Goal: Ask a question

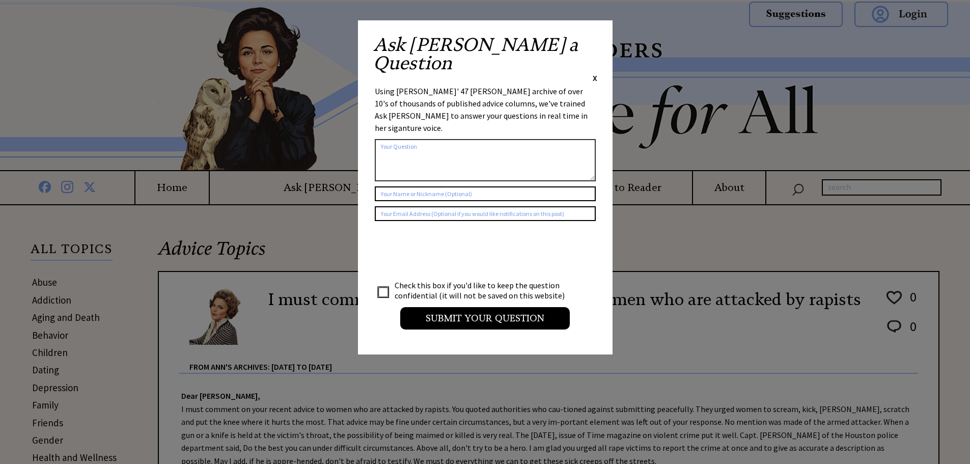
click at [593, 73] on span "X" at bounding box center [595, 78] width 5 height 10
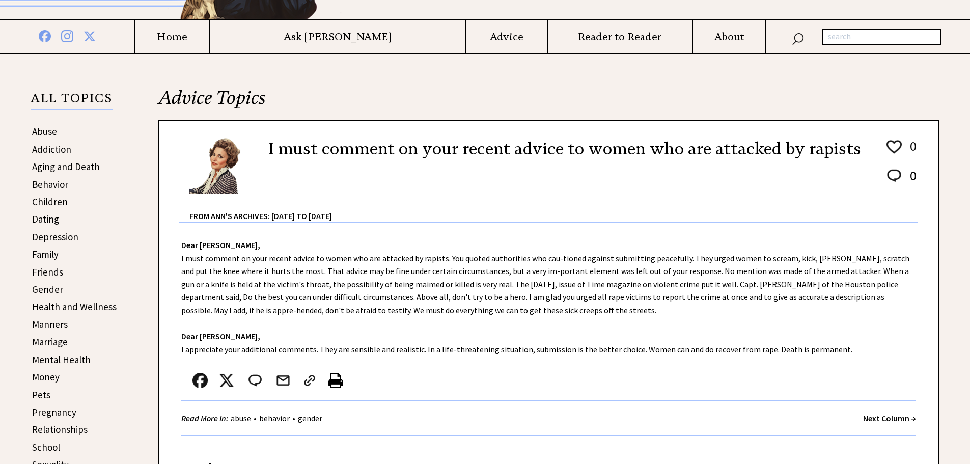
scroll to position [153, 0]
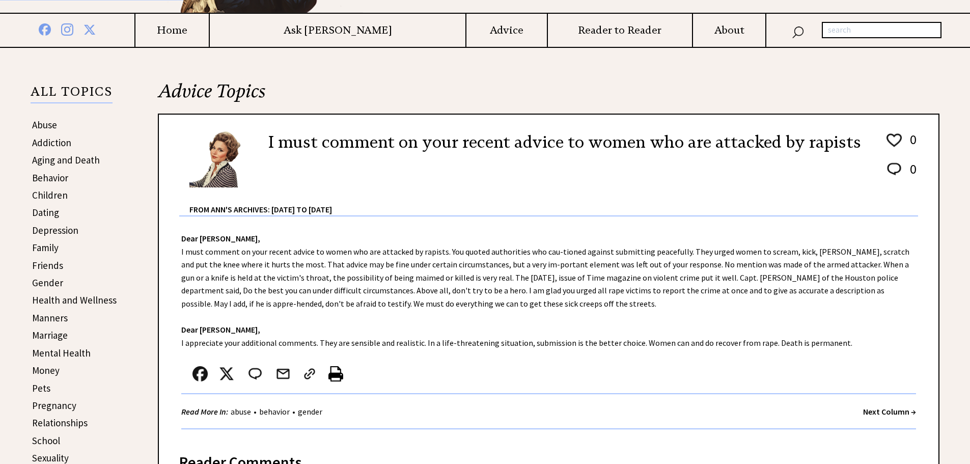
drag, startPoint x: 976, startPoint y: 83, endPoint x: 767, endPoint y: 5, distance: 223.0
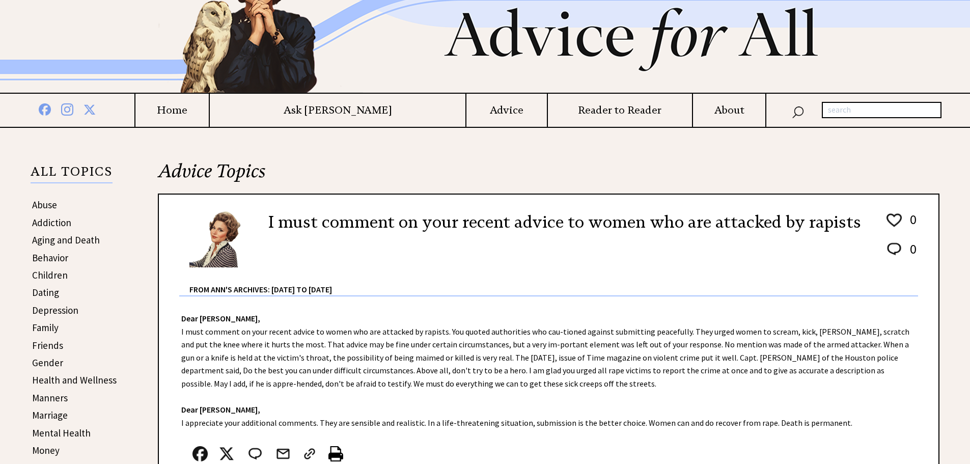
scroll to position [0, 0]
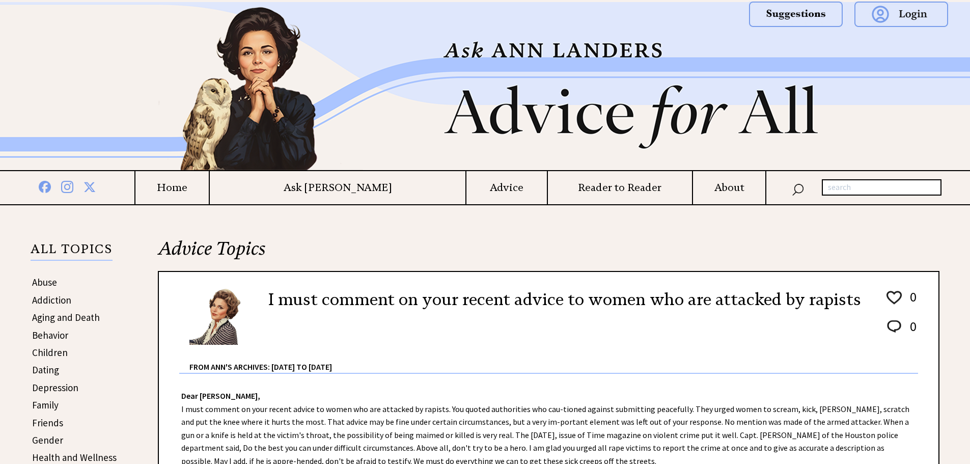
click at [856, 189] on input "text" at bounding box center [882, 187] width 120 height 16
type input "rape if you could get away with it"
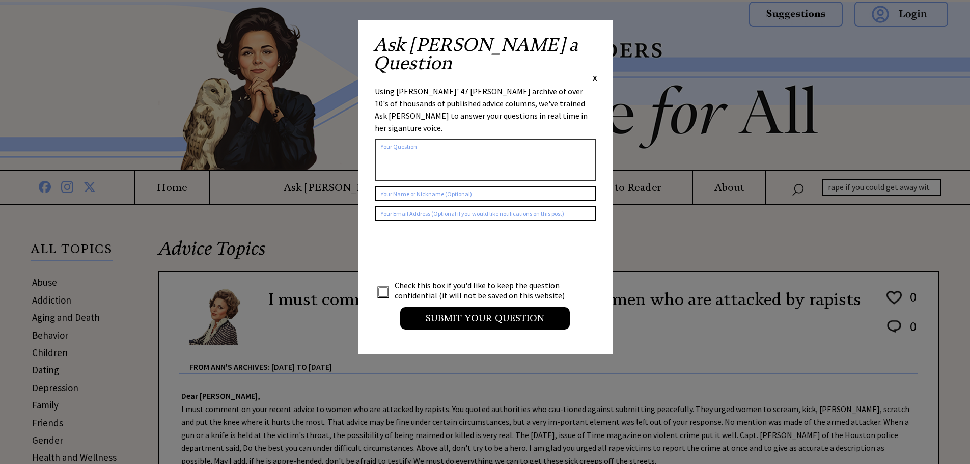
click at [587, 41] on div "Ask [PERSON_NAME] a Question X" at bounding box center [485, 60] width 224 height 48
drag, startPoint x: 592, startPoint y: 39, endPoint x: 580, endPoint y: 35, distance: 11.9
click at [591, 39] on div "Ask [PERSON_NAME] a Question X" at bounding box center [485, 60] width 224 height 48
click at [595, 73] on span "X" at bounding box center [595, 78] width 5 height 10
